Goal: Transaction & Acquisition: Obtain resource

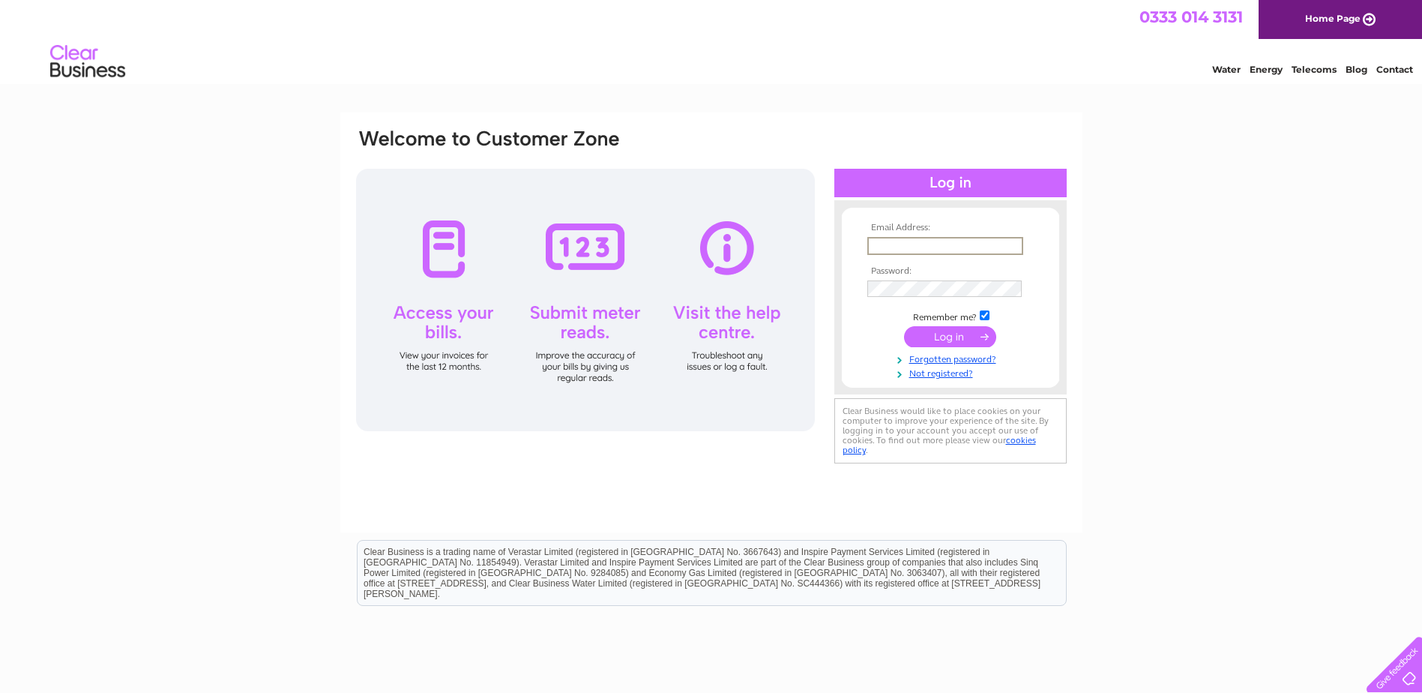
click at [876, 247] on input "text" at bounding box center [945, 246] width 156 height 18
type input "joseph.collins09@btinternet.com"
click at [951, 333] on input "submit" at bounding box center [950, 336] width 92 height 21
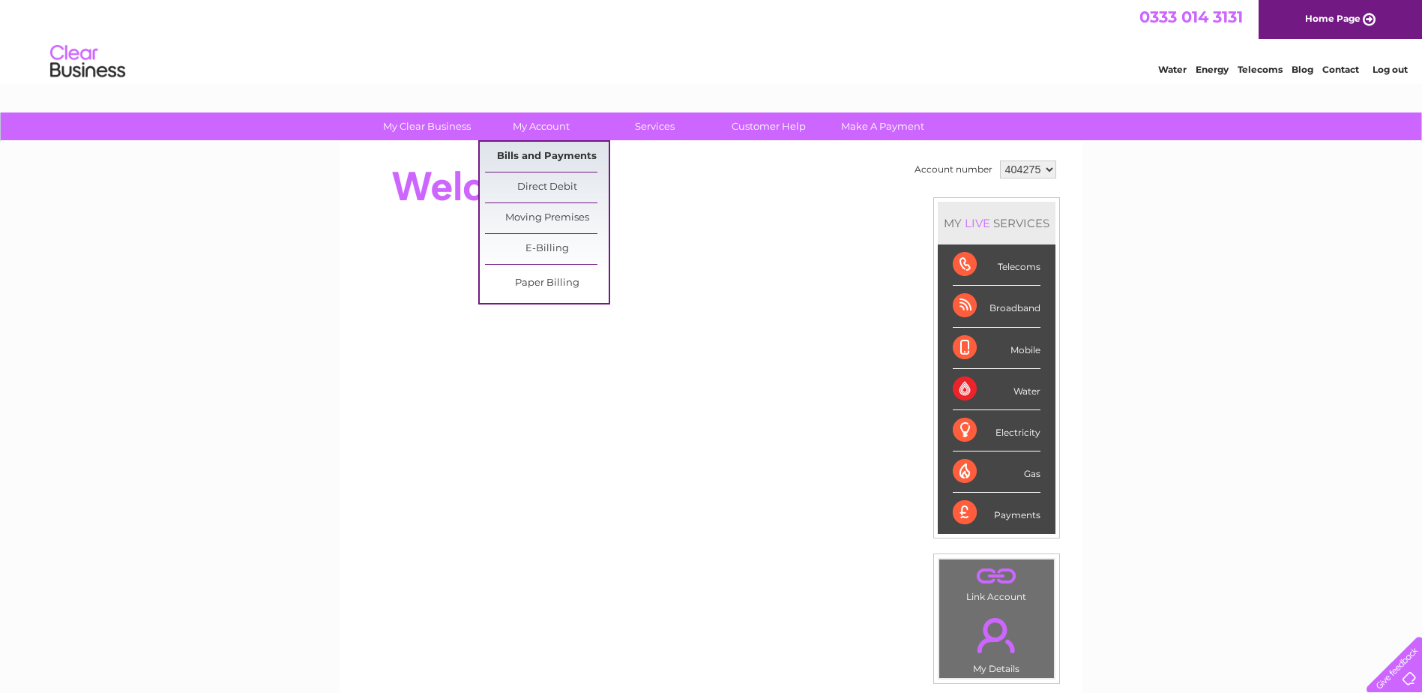
click at [532, 156] on link "Bills and Payments" at bounding box center [547, 157] width 124 height 30
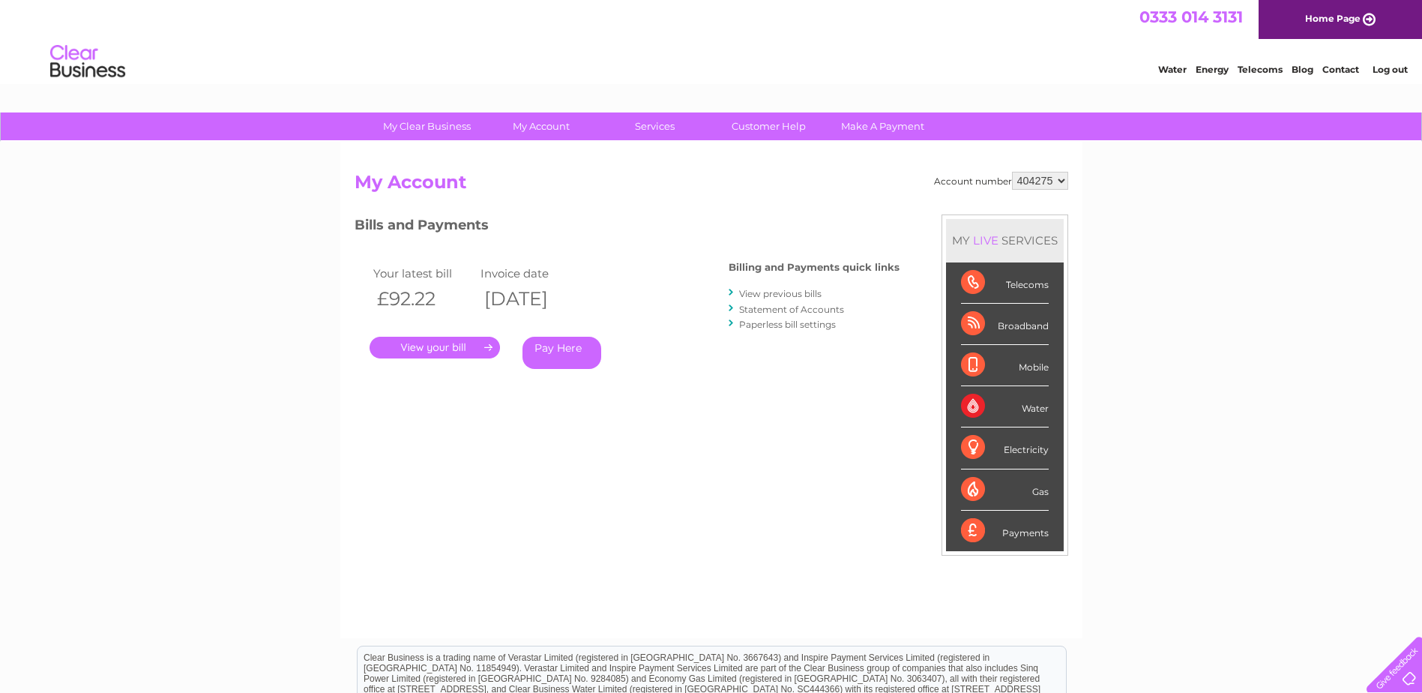
click at [431, 344] on link "." at bounding box center [435, 348] width 130 height 22
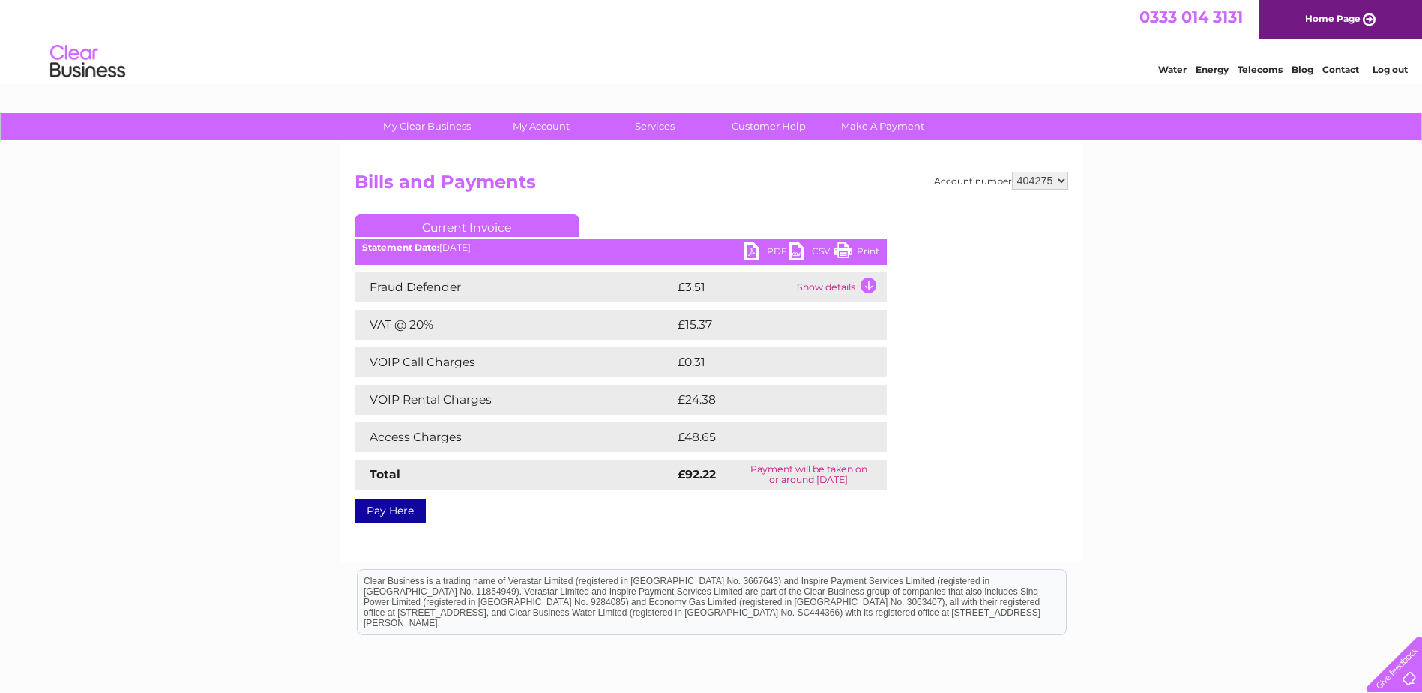
click at [750, 250] on link "PDF" at bounding box center [766, 253] width 45 height 22
